Goal: Task Accomplishment & Management: Complete application form

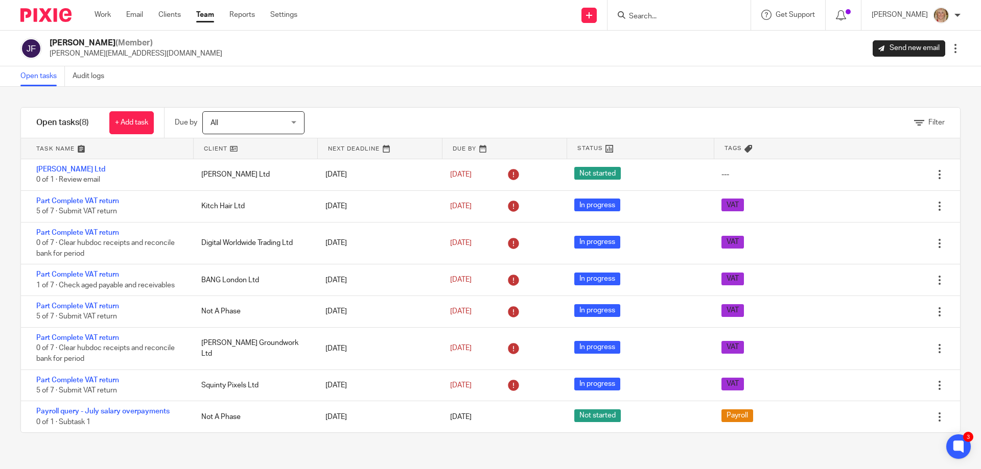
click at [654, 17] on input "Search" at bounding box center [674, 16] width 92 height 9
click at [653, 25] on div at bounding box center [678, 15] width 143 height 30
click at [663, 20] on input "Search" at bounding box center [674, 16] width 92 height 9
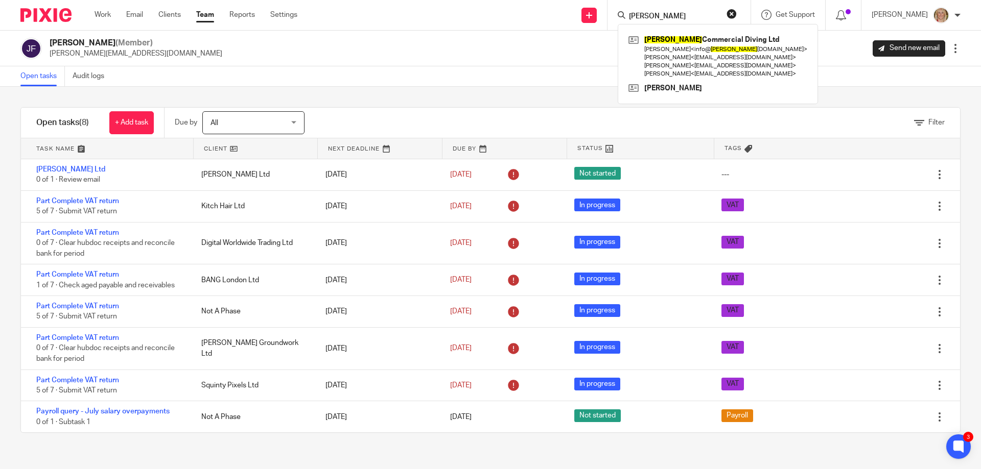
type input "clyde"
click button "submit" at bounding box center [0, 0] width 0 height 0
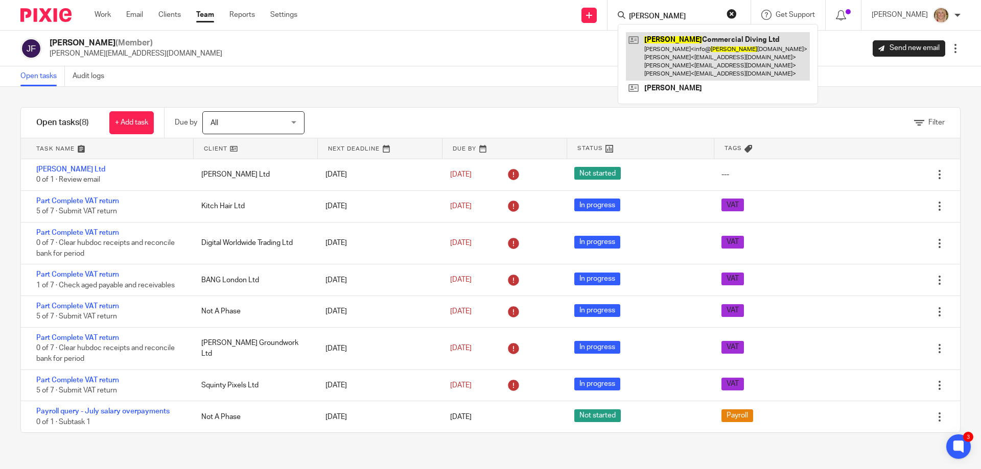
click at [684, 41] on link at bounding box center [718, 56] width 184 height 49
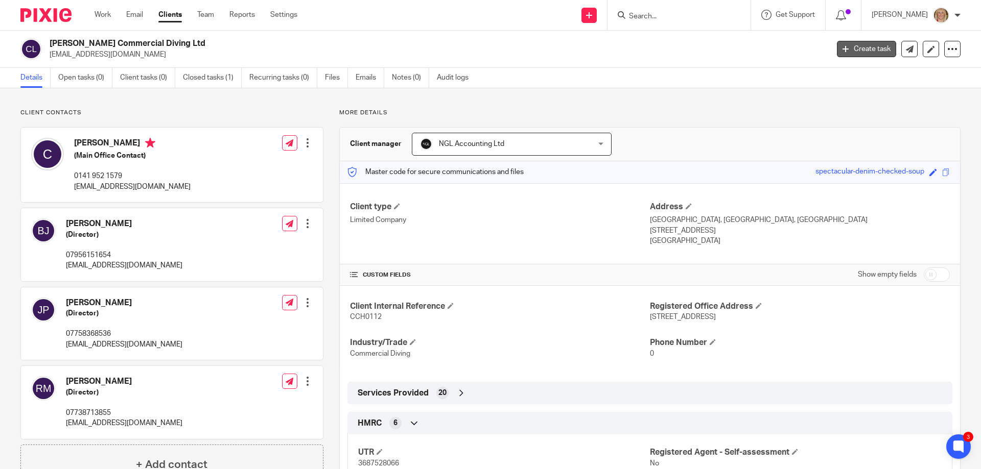
click at [842, 49] on link "Create task" at bounding box center [866, 49] width 59 height 16
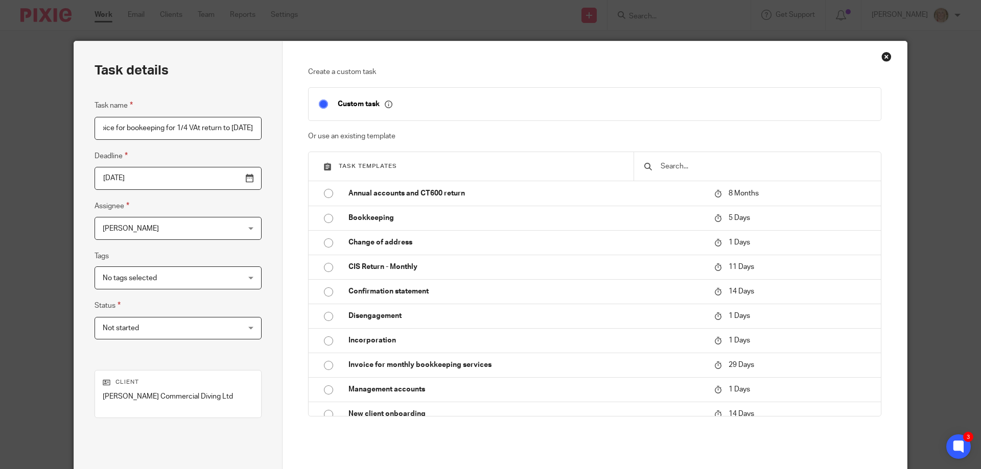
scroll to position [0, 59]
type input "Raise invoice for bookeeping for 1/4 VAt return to 31.08.25"
click at [223, 327] on div "Not started Not started" at bounding box center [178, 328] width 167 height 23
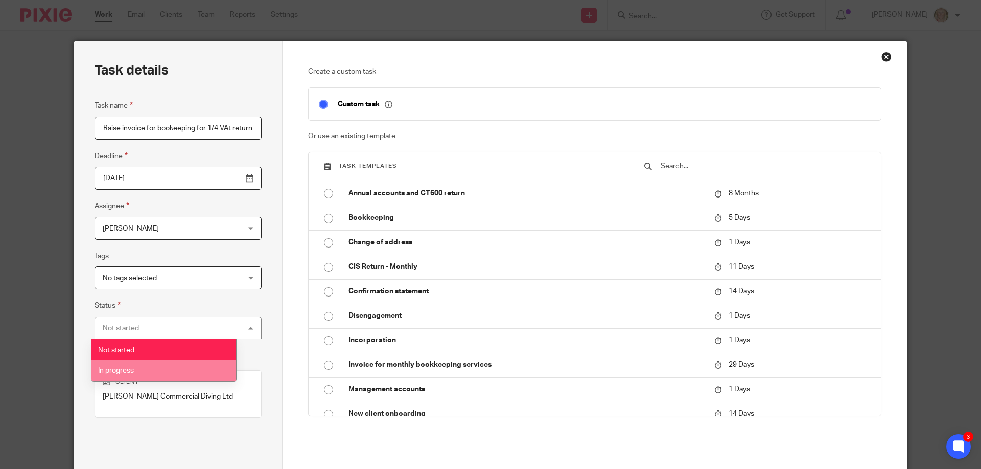
click at [196, 370] on li "In progress" at bounding box center [163, 371] width 145 height 21
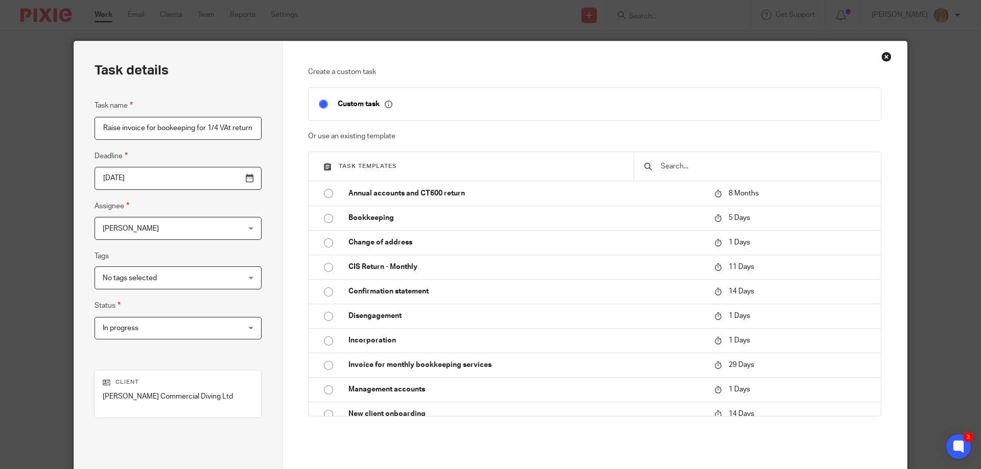
click at [223, 277] on div "No tags selected" at bounding box center [178, 278] width 167 height 23
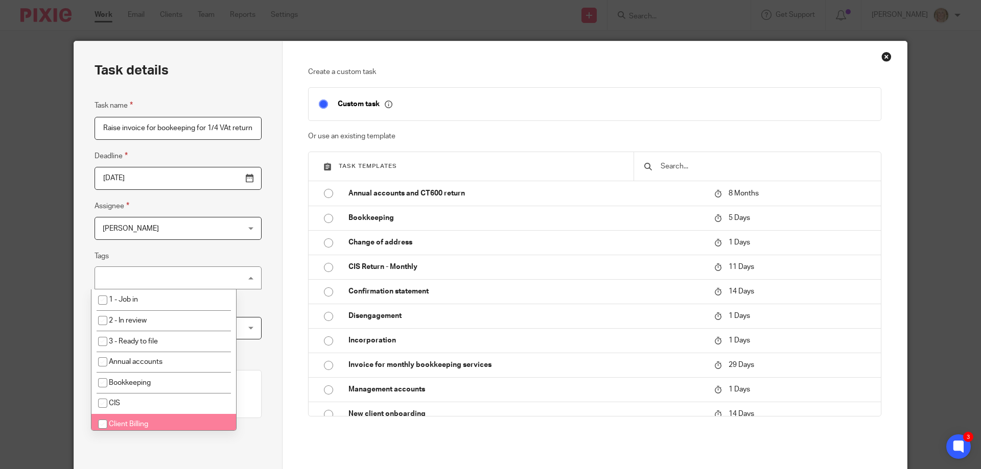
click at [185, 418] on li "Client Billing" at bounding box center [163, 424] width 145 height 21
checkbox input "true"
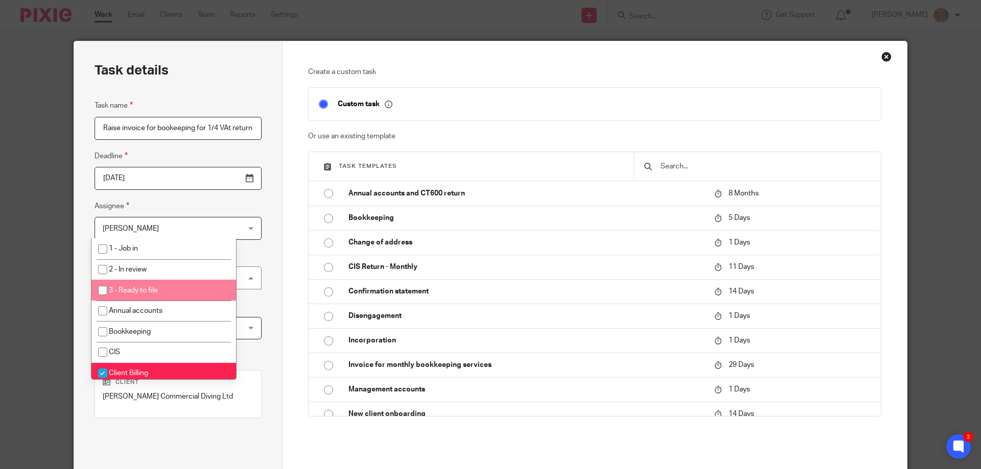
scroll to position [100, 0]
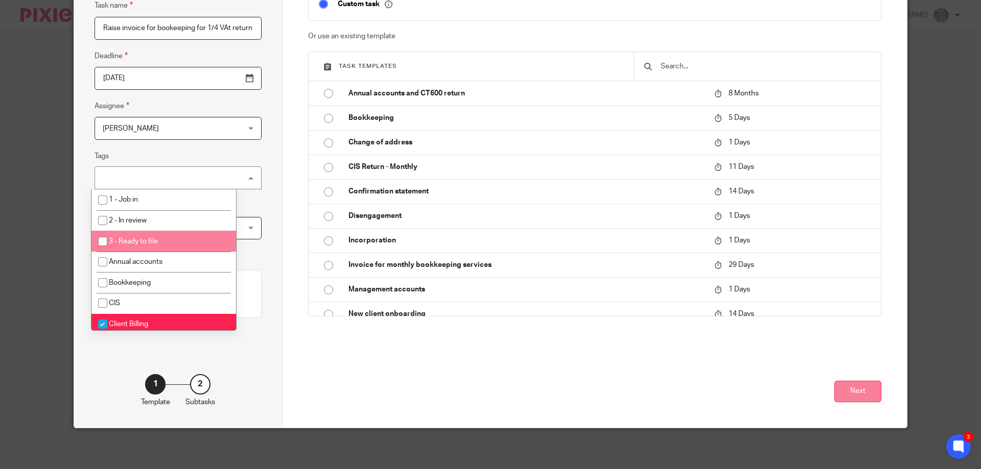
click at [849, 392] on button "Next" at bounding box center [857, 392] width 47 height 22
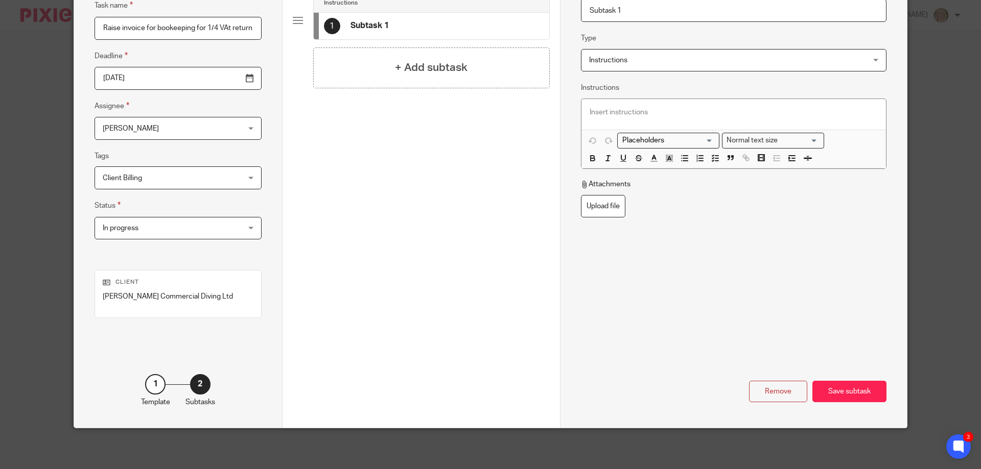
scroll to position [0, 0]
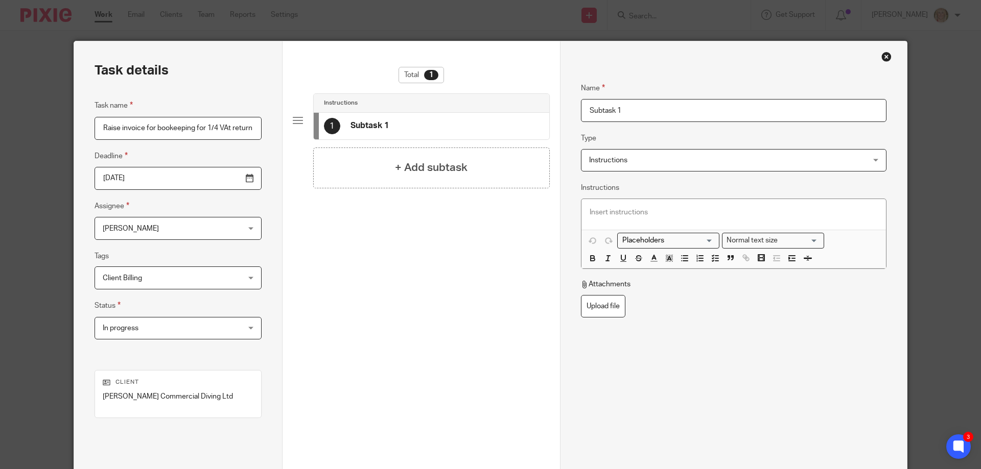
click at [593, 110] on input "Subtask 1" at bounding box center [733, 110] width 305 height 23
drag, startPoint x: 621, startPoint y: 111, endPoint x: 579, endPoint y: 108, distance: 42.0
click at [581, 108] on input "Subtask 1" at bounding box center [733, 110] width 305 height 23
type input "Check JF hours and create billing excel doc."
click at [399, 166] on h4 "+ Add subtask" at bounding box center [431, 168] width 73 height 16
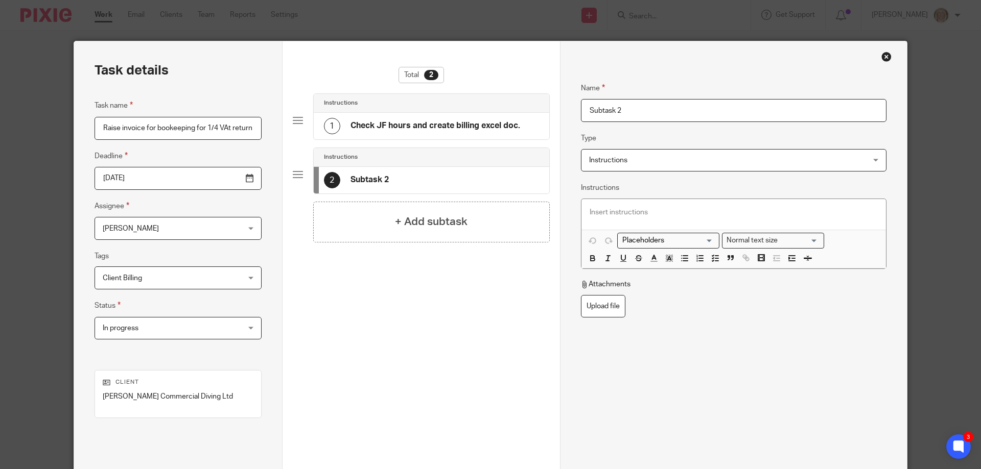
click at [418, 124] on h4 "Check JF hours and create billing excel doc." at bounding box center [435, 126] width 170 height 11
click at [696, 216] on p at bounding box center [734, 212] width 288 height 10
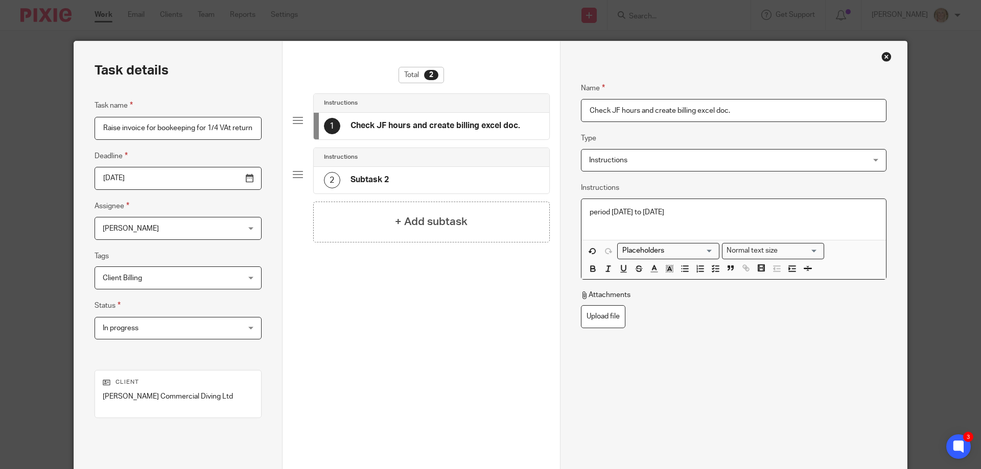
click at [431, 175] on div "2 Subtask 2" at bounding box center [432, 180] width 236 height 27
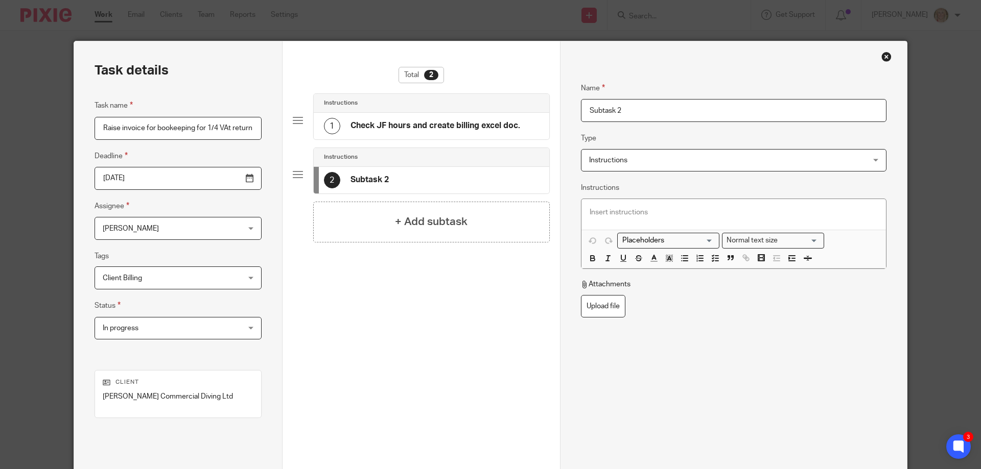
drag, startPoint x: 632, startPoint y: 110, endPoint x: 562, endPoint y: 112, distance: 69.5
click at [562, 112] on div "Name Check JF hours and create billing excel doc. Type Instructions Instruction…" at bounding box center [733, 284] width 347 height 487
click at [597, 106] on input "Chacke hours with JF" at bounding box center [733, 110] width 305 height 23
type input "Check hours correct with JF"
click at [604, 217] on p at bounding box center [734, 212] width 288 height 10
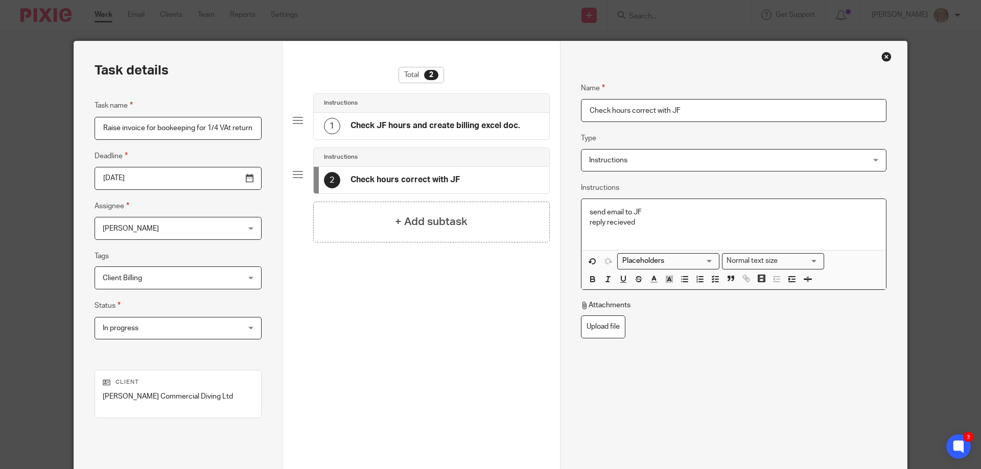
click at [585, 213] on div "send email to JF reply recieved" at bounding box center [733, 225] width 304 height 52
click at [695, 279] on icon "button" at bounding box center [699, 279] width 9 height 9
click at [715, 279] on line "button" at bounding box center [716, 279] width 3 height 0
click at [610, 215] on li "send email to JF" at bounding box center [744, 212] width 268 height 10
click at [714, 283] on icon "button" at bounding box center [715, 279] width 9 height 9
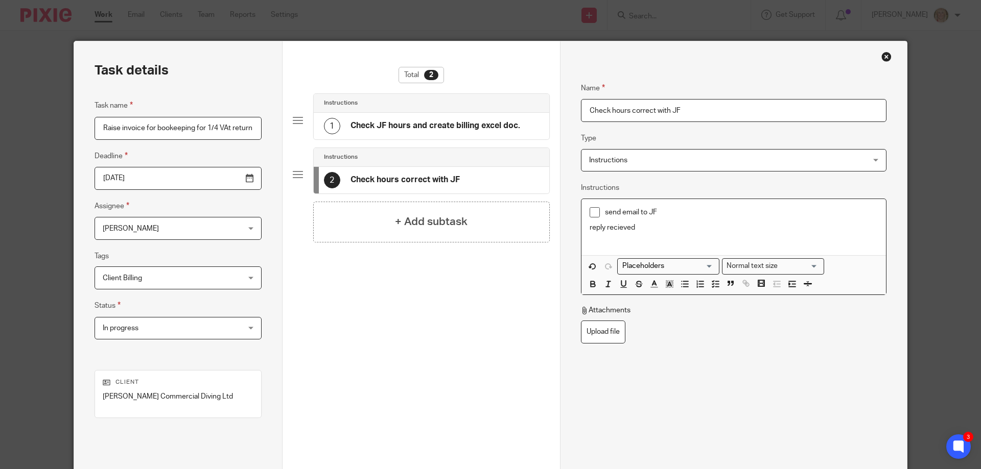
click at [590, 227] on p "reply recieved" at bounding box center [734, 228] width 288 height 10
click at [712, 284] on polyline "button" at bounding box center [713, 284] width 2 height 1
click at [659, 228] on p "reply recieved" at bounding box center [741, 228] width 273 height 10
click at [404, 224] on h4 "+ Add subtask" at bounding box center [431, 222] width 73 height 16
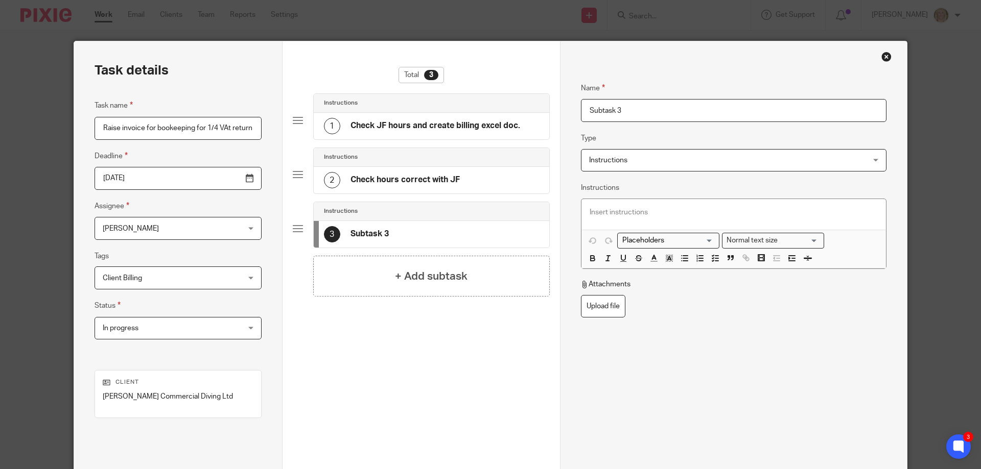
click at [624, 114] on input "Subtask 3" at bounding box center [733, 110] width 305 height 23
drag, startPoint x: 602, startPoint y: 110, endPoint x: 569, endPoint y: 108, distance: 33.3
click at [569, 108] on div "Name Check JF hours and create billing excel doc. Type Instructions Instruction…" at bounding box center [733, 284] width 347 height 487
type input "raise invoice and send to client"
click at [462, 128] on h4 "Check JF hours and create billing excel doc." at bounding box center [435, 126] width 170 height 11
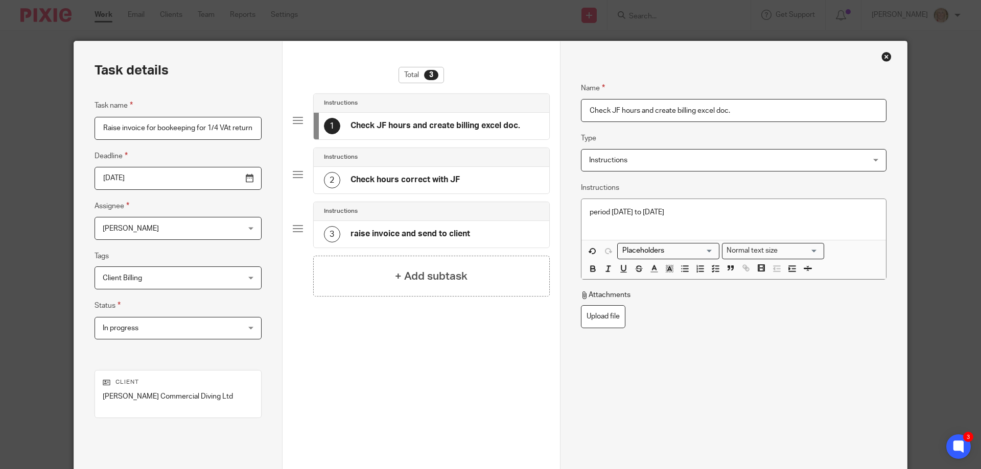
scroll to position [100, 0]
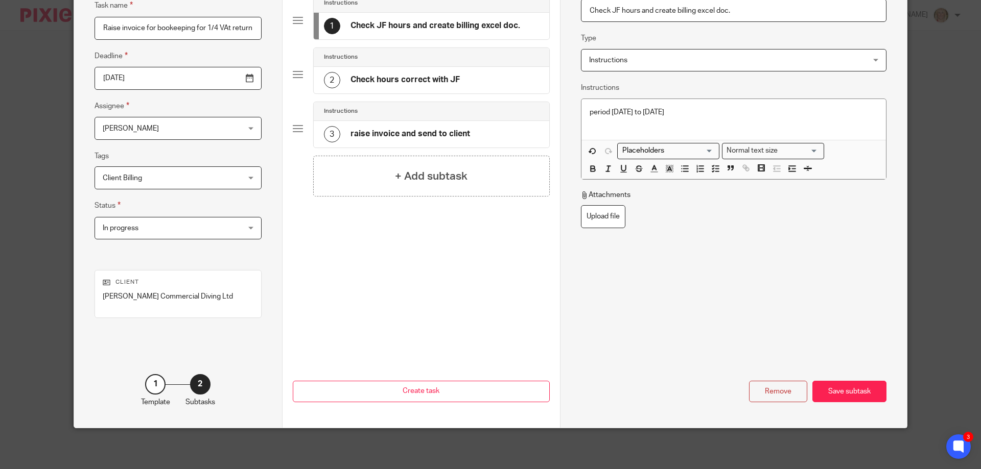
click at [841, 404] on div "Name Check JF hours and create billing excel doc. Type Instructions Instruction…" at bounding box center [733, 184] width 347 height 487
click at [840, 393] on div "Save subtask" at bounding box center [849, 392] width 74 height 22
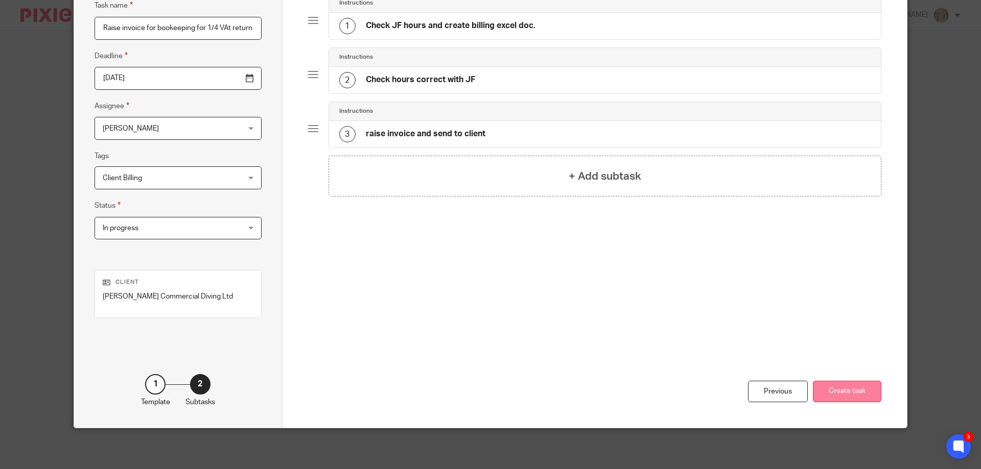
click at [831, 392] on button "Create task" at bounding box center [847, 392] width 68 height 22
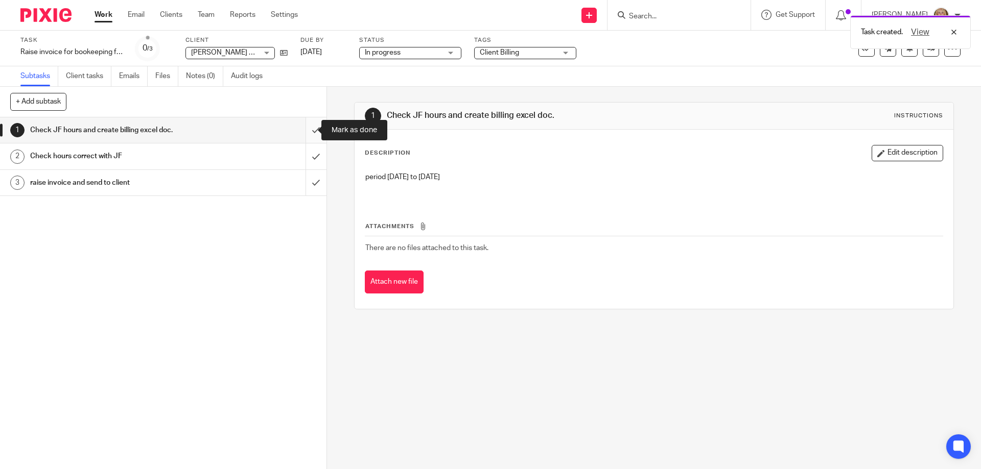
click at [305, 129] on input "submit" at bounding box center [163, 130] width 326 height 26
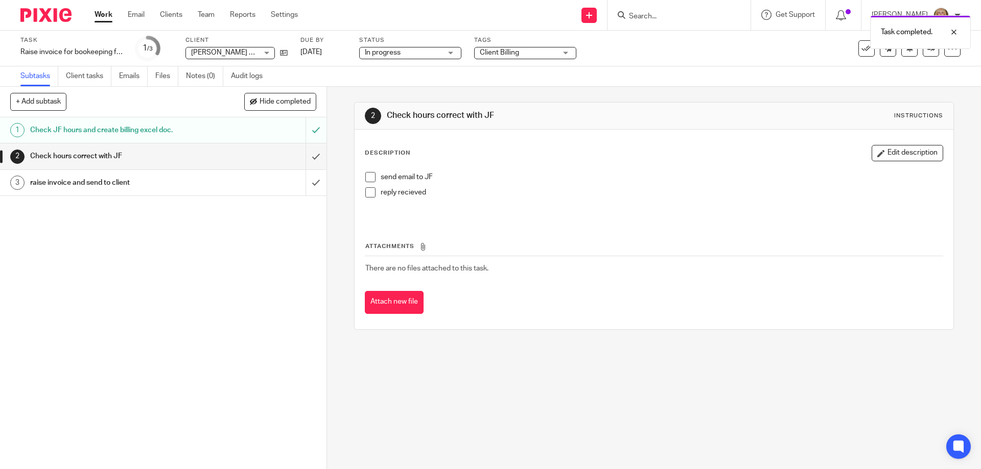
click at [367, 179] on span at bounding box center [370, 177] width 10 height 10
click at [719, 378] on div "2 Check hours correct with JF Instructions Description Edit description send em…" at bounding box center [654, 278] width 654 height 383
drag, startPoint x: 229, startPoint y: 299, endPoint x: 391, endPoint y: 298, distance: 162.5
click at [229, 299] on div "1 Check JF hours and create billing excel doc. 2 Check hours correct with JF 3 …" at bounding box center [163, 293] width 326 height 352
click at [692, 334] on div "2 Check hours correct with JF Instructions Description Edit description send em…" at bounding box center [653, 216] width 599 height 258
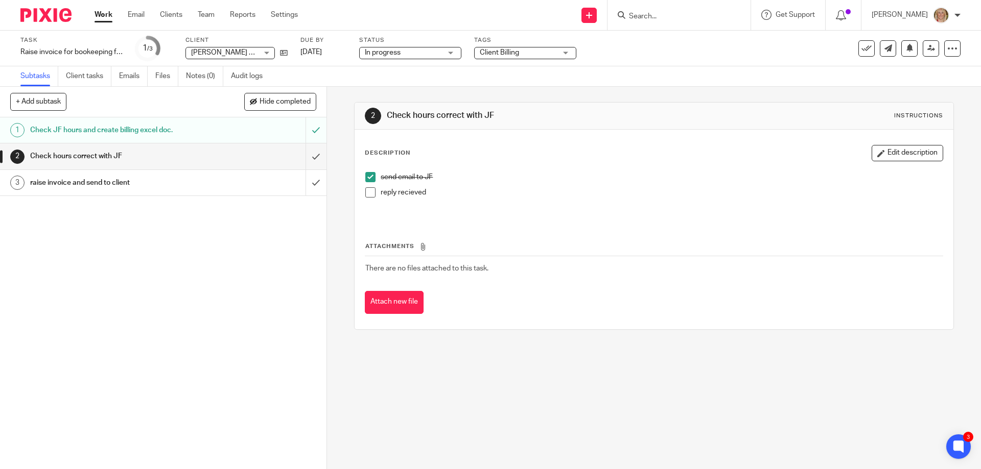
click at [667, 15] on input "Search" at bounding box center [674, 16] width 92 height 9
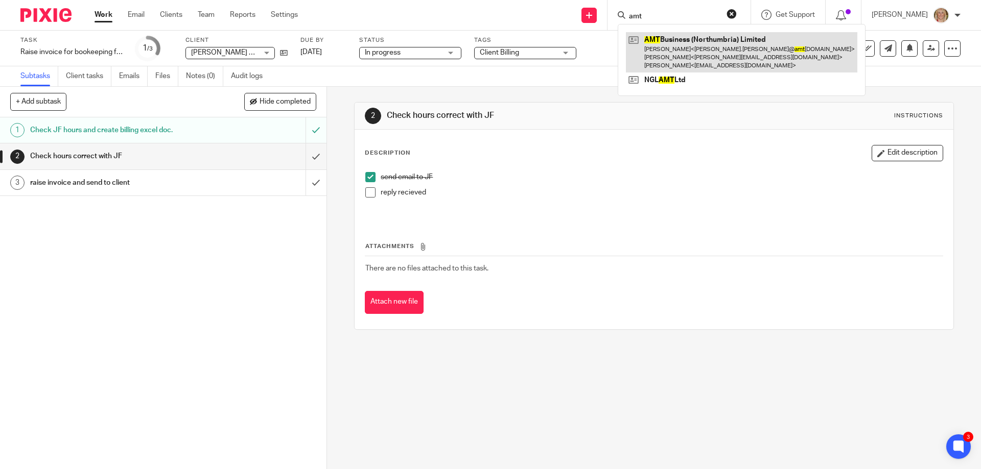
type input "amt"
click at [715, 44] on link at bounding box center [741, 52] width 231 height 40
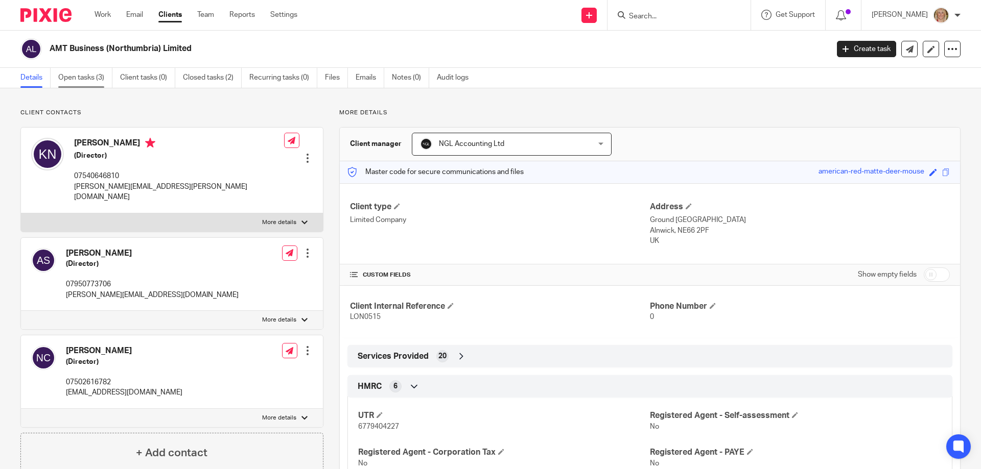
click at [81, 77] on link "Open tasks (3)" at bounding box center [85, 78] width 54 height 20
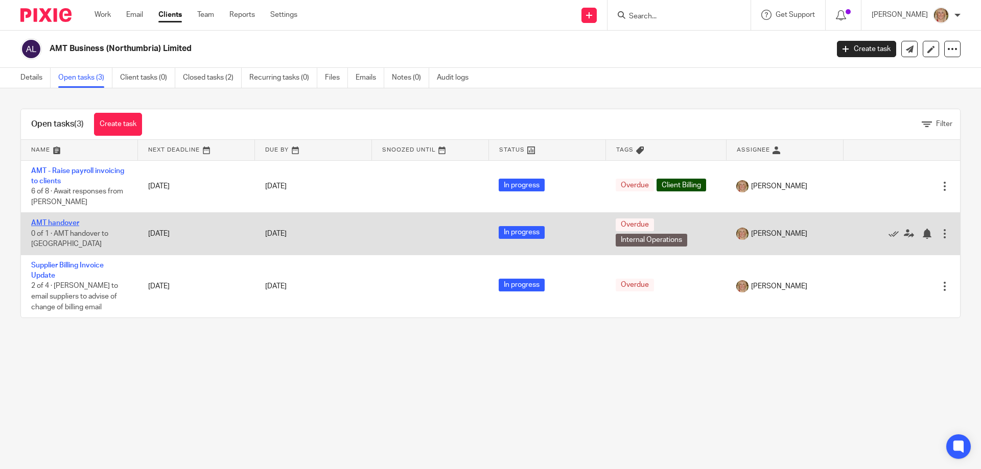
click at [63, 226] on link "AMT handover" at bounding box center [55, 223] width 48 height 7
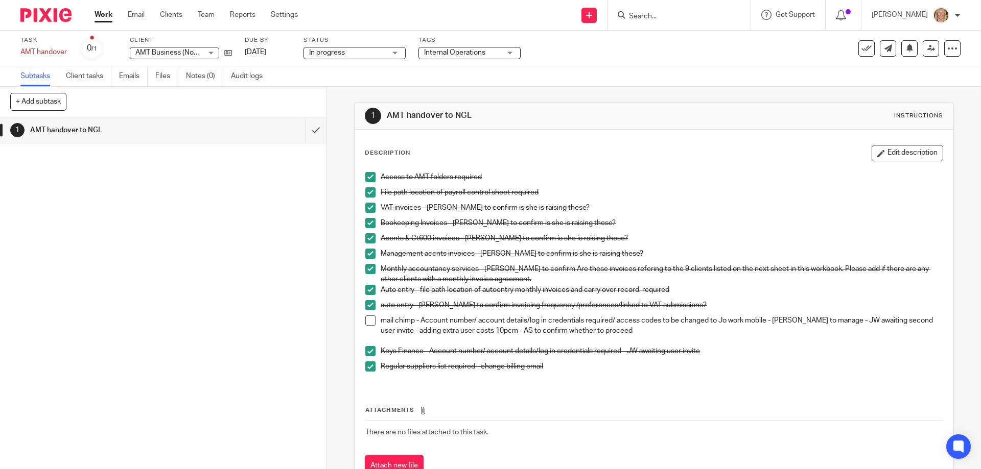
click at [370, 322] on span at bounding box center [370, 321] width 10 height 10
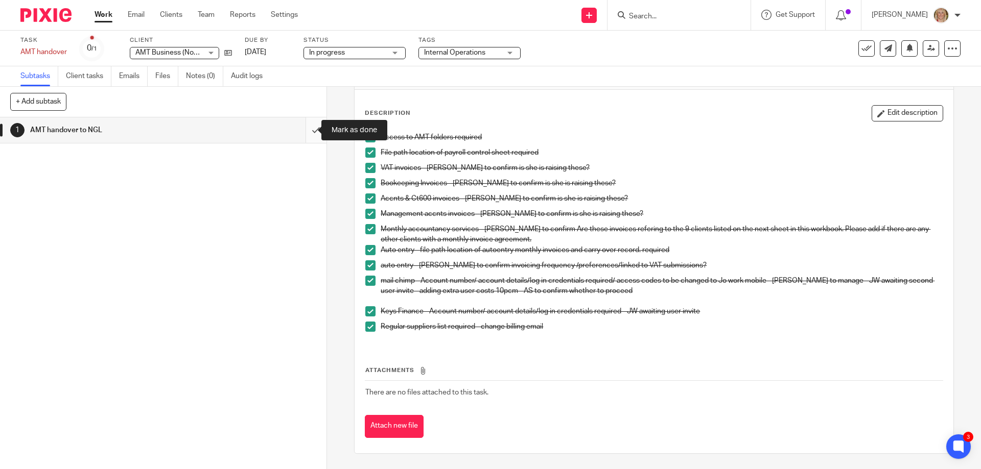
click at [305, 128] on input "submit" at bounding box center [163, 130] width 326 height 26
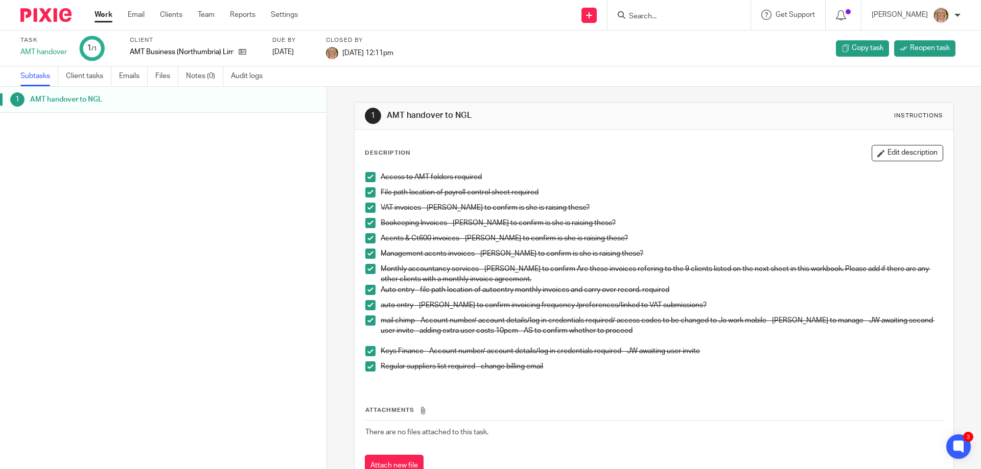
click at [667, 14] on input "Search" at bounding box center [674, 16] width 92 height 9
type input "[PERSON_NAME]"
click at [703, 39] on link at bounding box center [689, 39] width 127 height 15
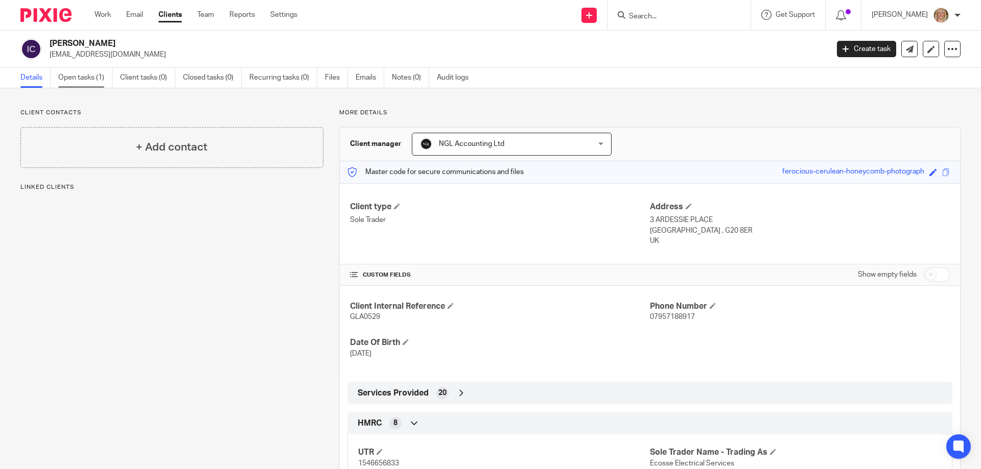
click at [88, 83] on link "Open tasks (1)" at bounding box center [85, 78] width 54 height 20
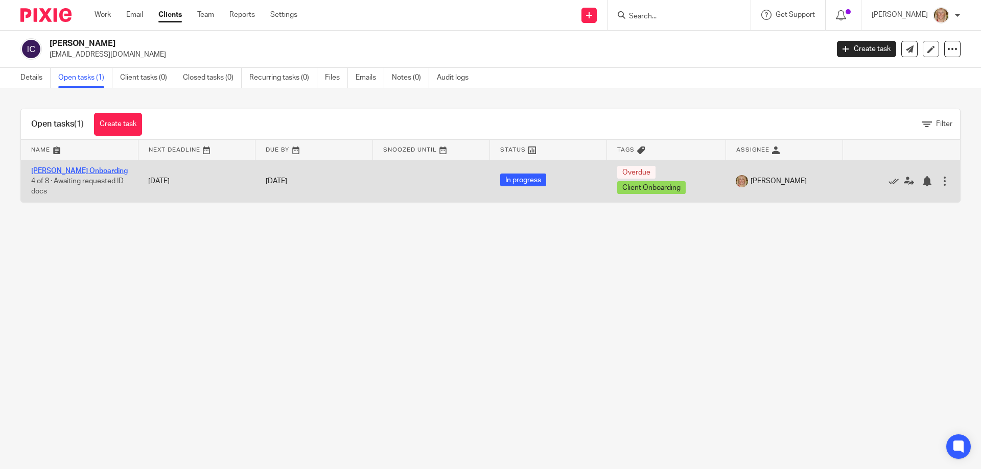
click at [80, 172] on link "[PERSON_NAME] Onboarding" at bounding box center [79, 171] width 97 height 7
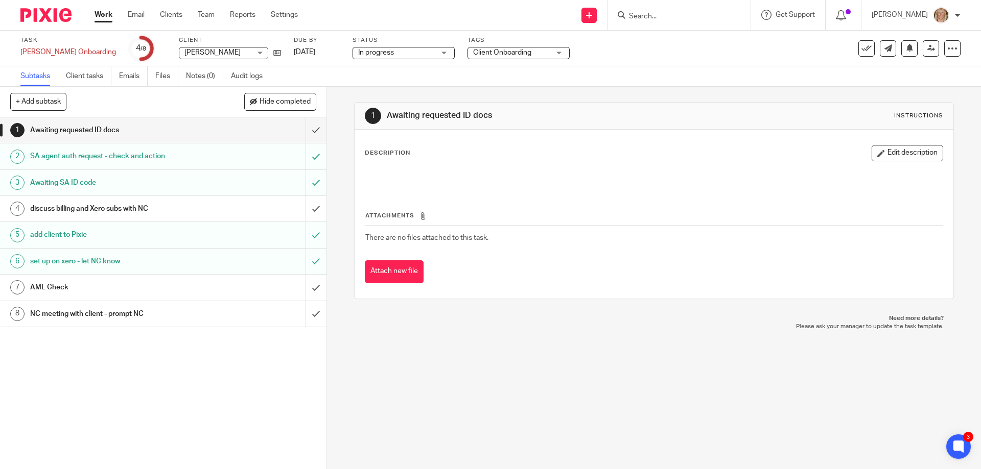
click at [229, 181] on div "Awaiting SA ID code" at bounding box center [162, 182] width 265 height 15
click at [203, 185] on div "Awaiting SA ID code" at bounding box center [162, 182] width 265 height 15
click at [218, 153] on div "SA agent auth request - check and action" at bounding box center [162, 156] width 265 height 15
